Goal: Task Accomplishment & Management: Manage account settings

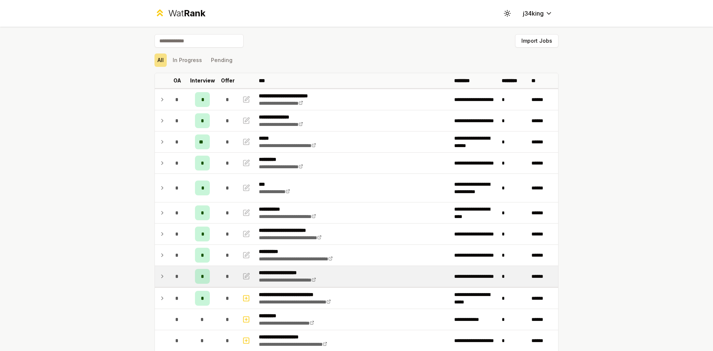
click at [170, 275] on div "*" at bounding box center [177, 276] width 15 height 15
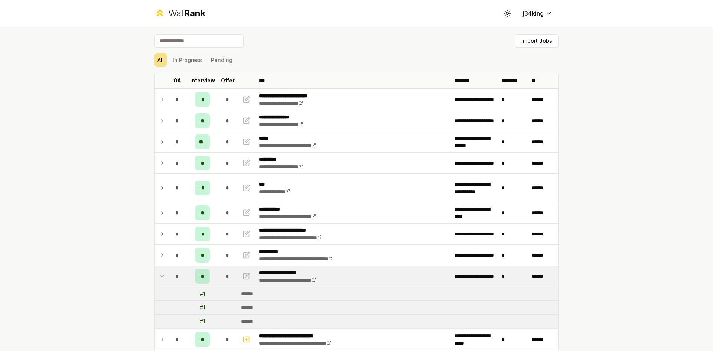
scroll to position [74, 0]
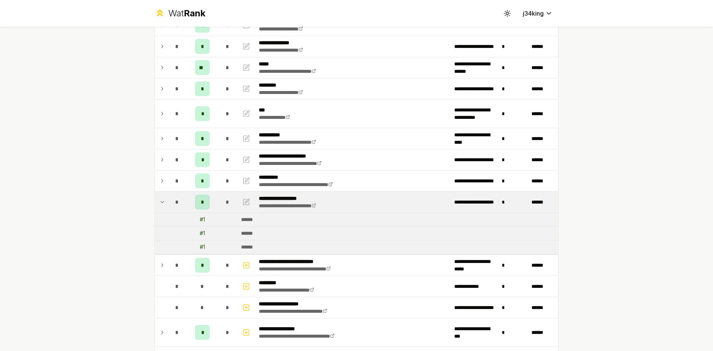
click at [162, 204] on icon at bounding box center [162, 202] width 6 height 9
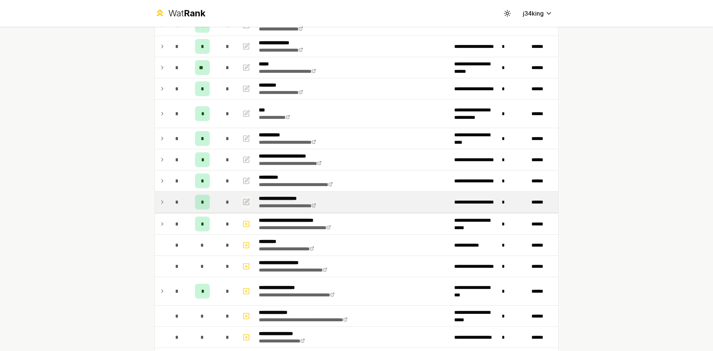
click at [245, 202] on icon "button" at bounding box center [246, 202] width 7 height 9
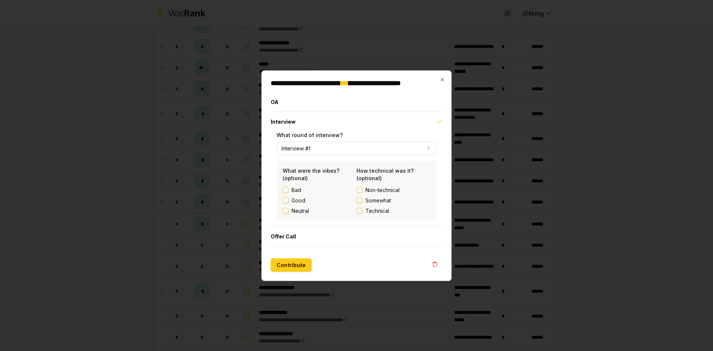
click at [327, 151] on button "Interview #1" at bounding box center [357, 148] width 160 height 13
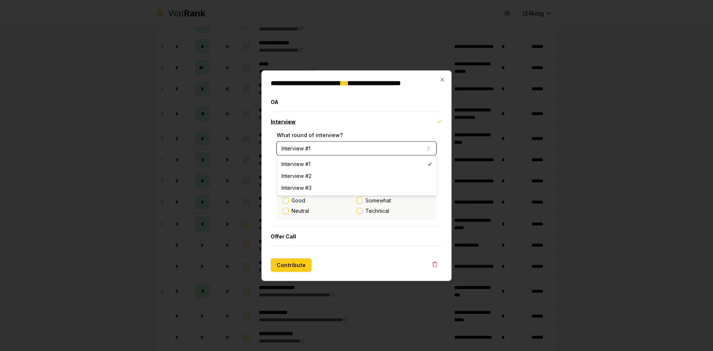
click at [344, 124] on button "Interview" at bounding box center [357, 121] width 172 height 19
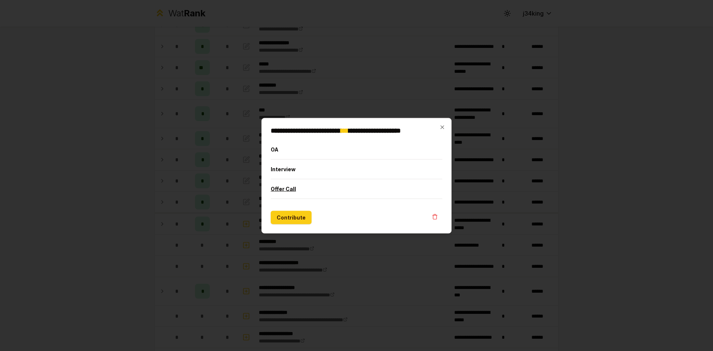
click at [291, 193] on button "Offer Call" at bounding box center [357, 188] width 172 height 19
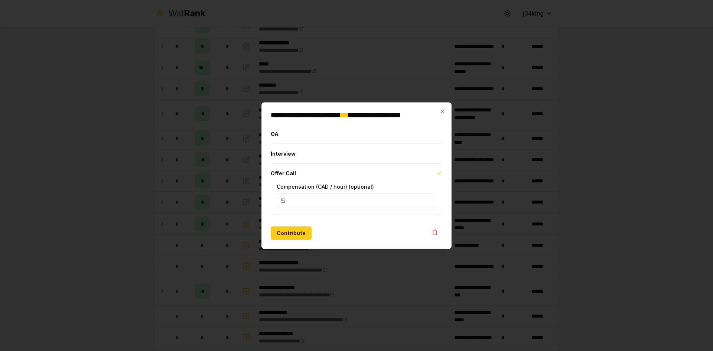
click at [446, 108] on div "**********" at bounding box center [357, 175] width 190 height 147
click at [441, 110] on icon "button" at bounding box center [442, 111] width 3 height 3
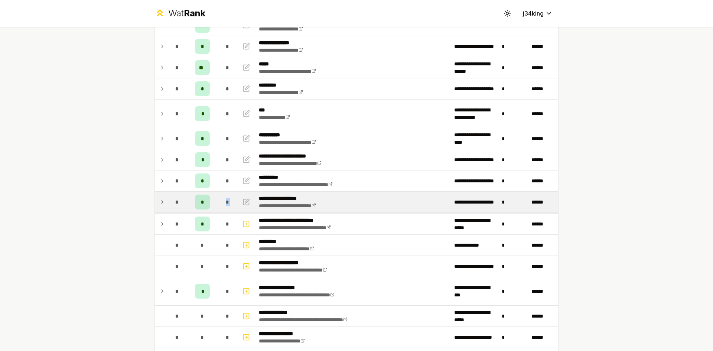
drag, startPoint x: 235, startPoint y: 204, endPoint x: 225, endPoint y: 204, distance: 10.4
click at [225, 204] on tr "**********" at bounding box center [357, 202] width 404 height 21
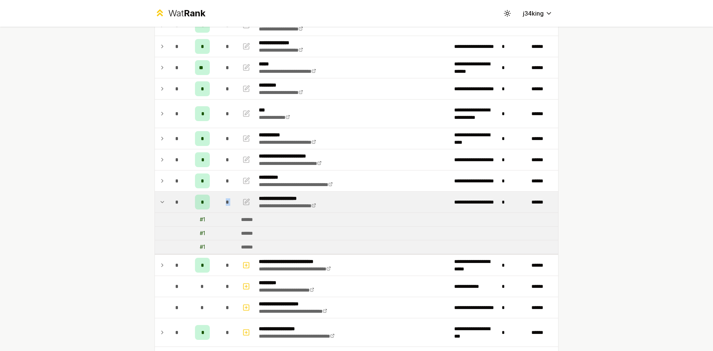
click at [226, 204] on span "*" at bounding box center [227, 201] width 3 height 7
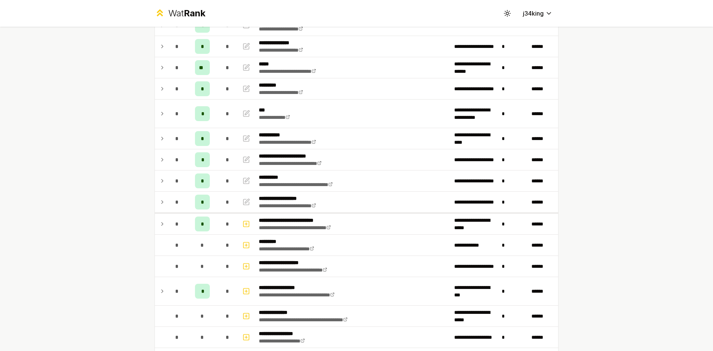
click at [159, 205] on icon at bounding box center [162, 202] width 6 height 9
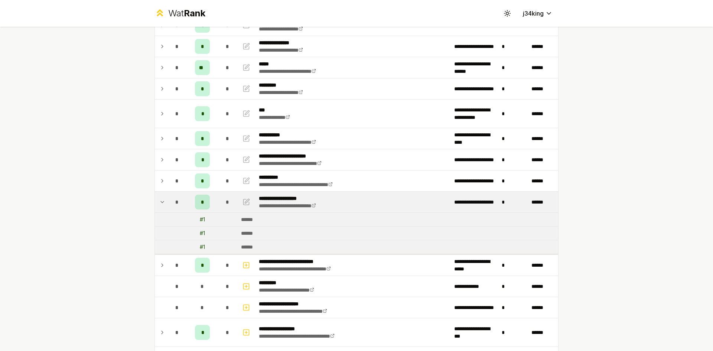
click at [159, 205] on icon at bounding box center [162, 202] width 6 height 9
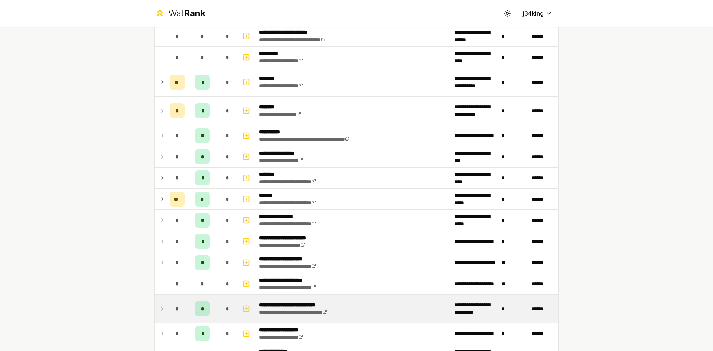
scroll to position [889, 0]
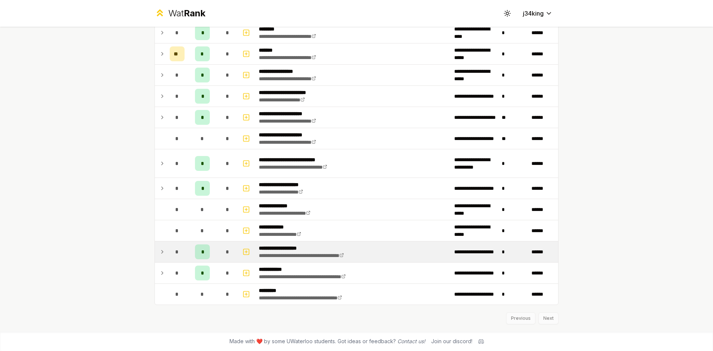
click at [167, 254] on td "*" at bounding box center [177, 252] width 21 height 21
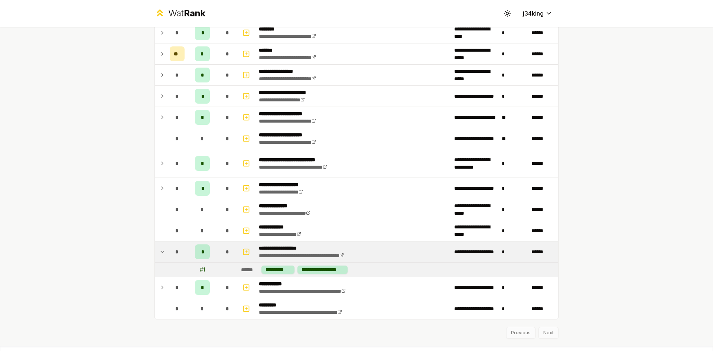
click at [167, 254] on td "*" at bounding box center [177, 252] width 21 height 21
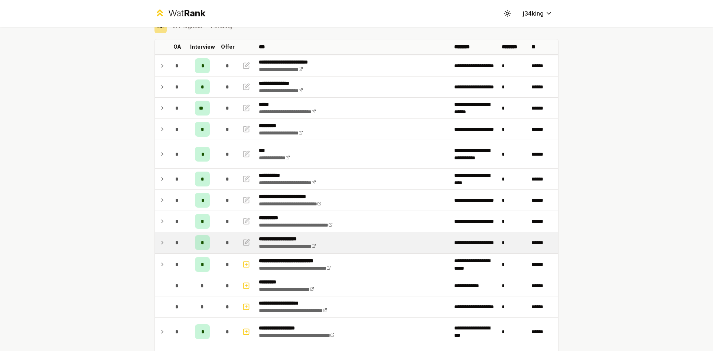
scroll to position [0, 0]
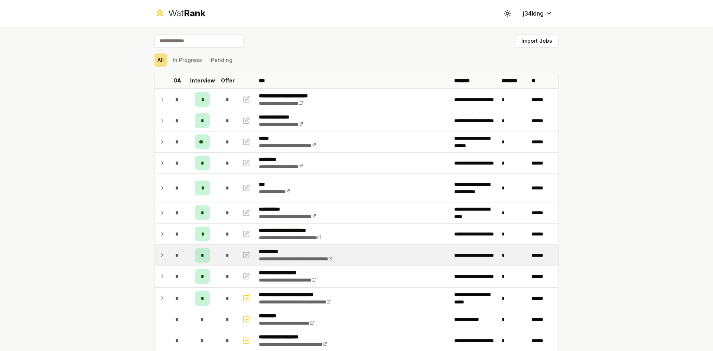
click at [160, 259] on icon at bounding box center [162, 255] width 6 height 9
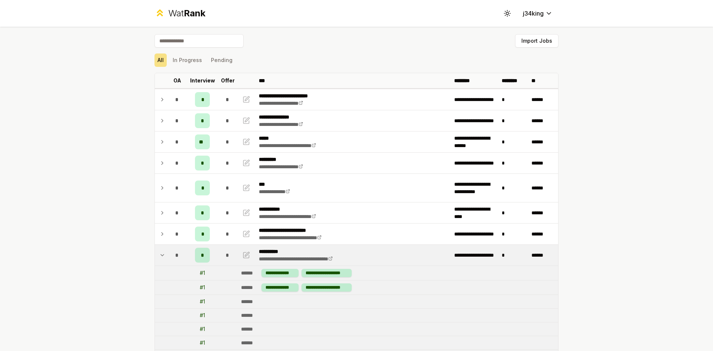
scroll to position [111, 0]
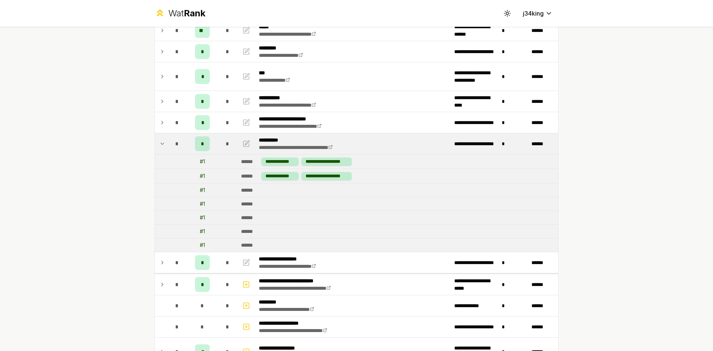
click at [156, 141] on td at bounding box center [161, 143] width 12 height 21
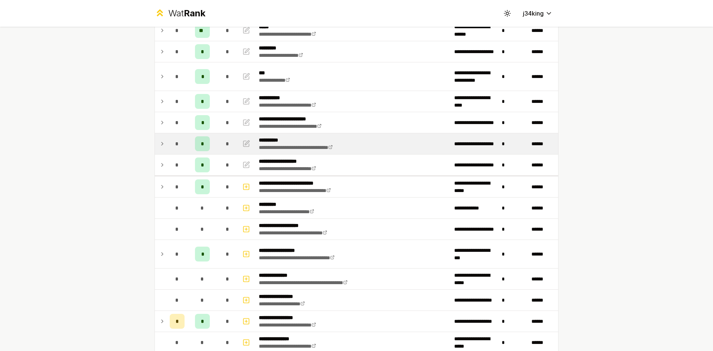
scroll to position [0, 0]
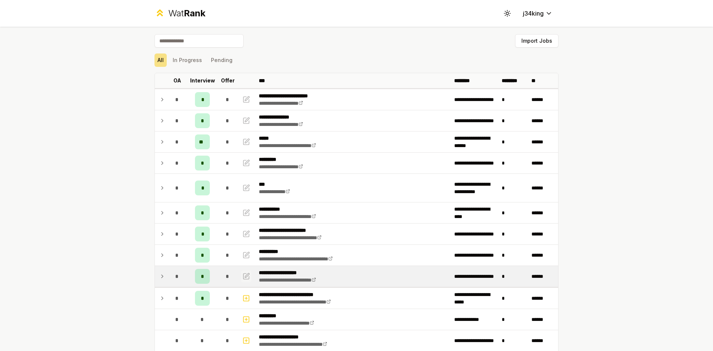
click at [244, 279] on icon "button" at bounding box center [247, 277] width 6 height 6
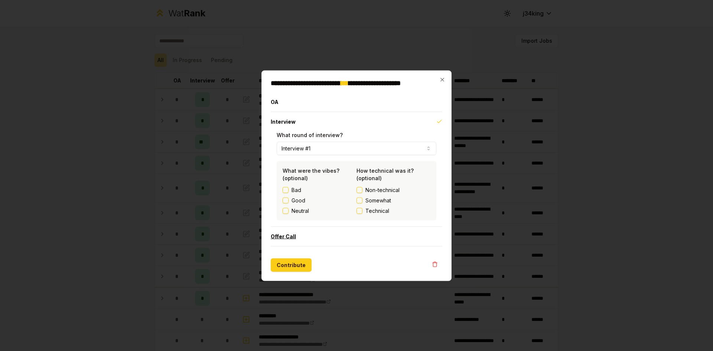
click at [298, 239] on button "Offer Call" at bounding box center [357, 236] width 172 height 19
